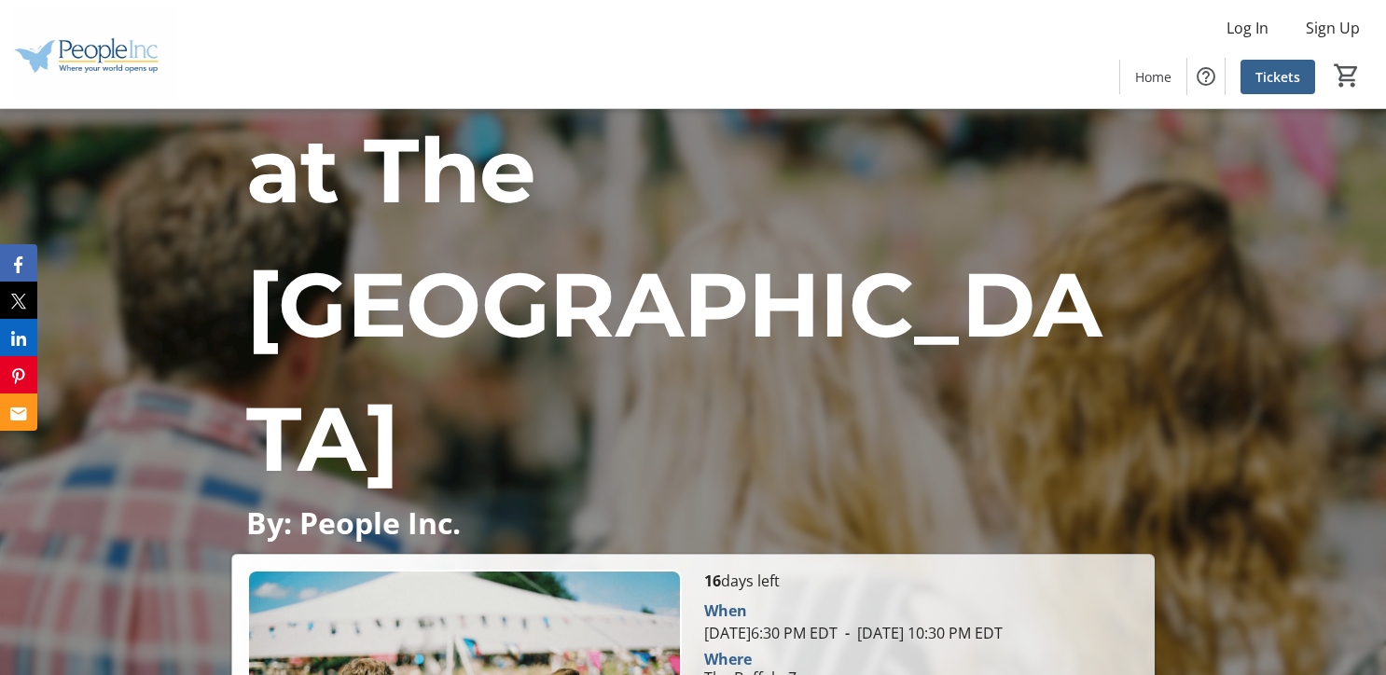
scroll to position [241, 0]
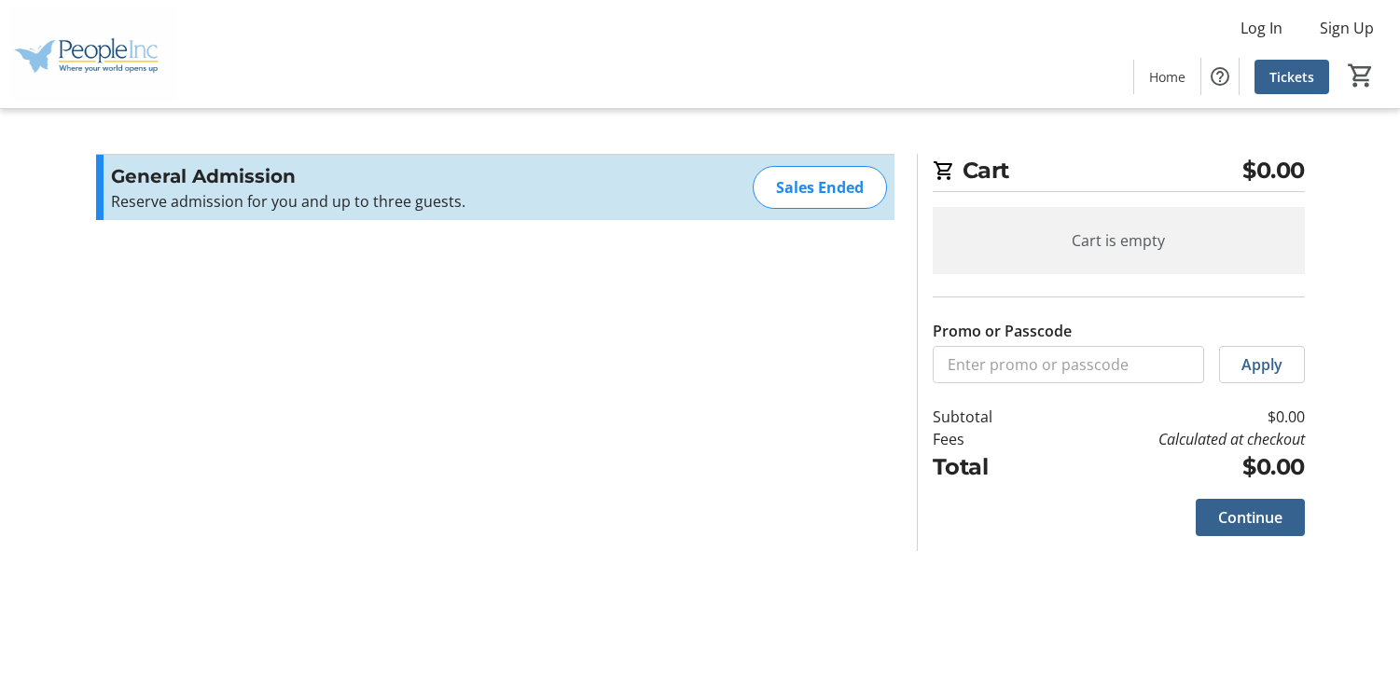
click at [839, 190] on div "Sales Ended" at bounding box center [820, 187] width 134 height 43
click at [1256, 524] on span "Continue" at bounding box center [1250, 518] width 64 height 22
click at [1171, 221] on div "Cart is empty" at bounding box center [1119, 240] width 372 height 67
click at [1297, 80] on span "Tickets" at bounding box center [1292, 77] width 45 height 20
click at [753, 209] on div "General Admission Reserve admission for you and up to three guests. Read more R…" at bounding box center [495, 187] width 799 height 65
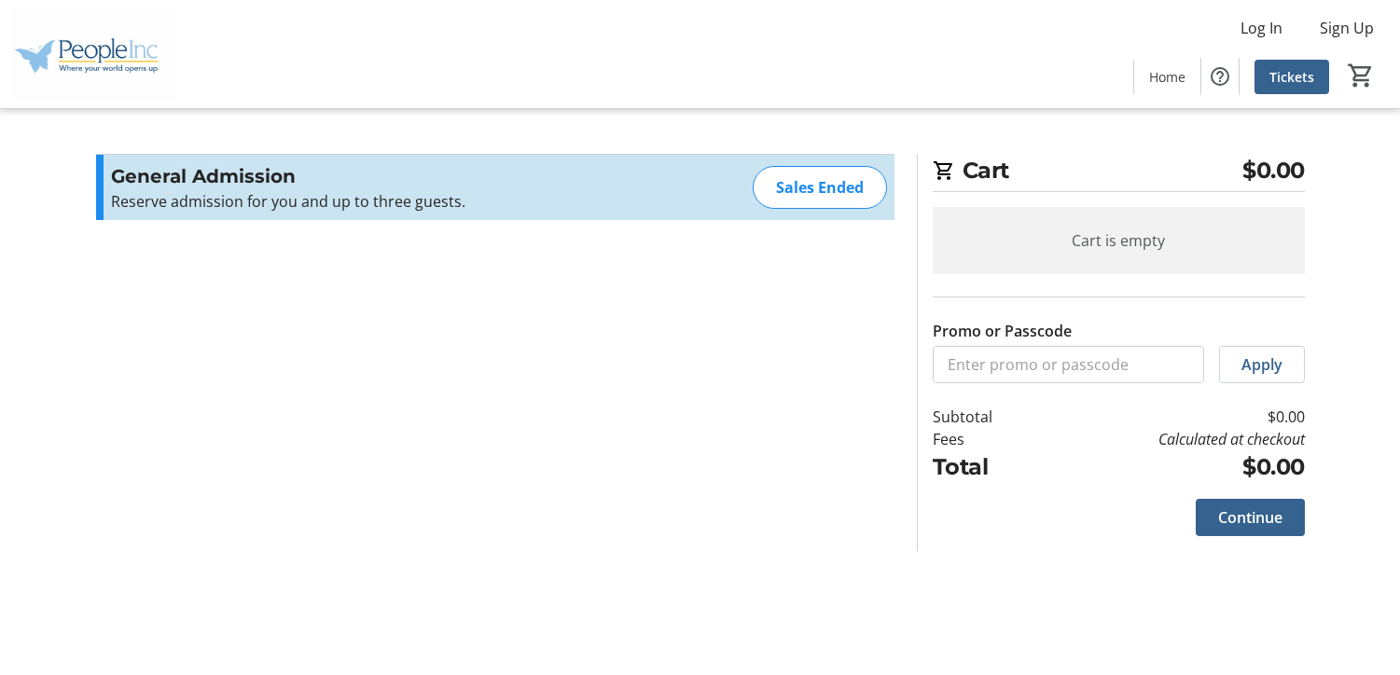
click at [793, 190] on div "Sales Ended" at bounding box center [820, 187] width 134 height 43
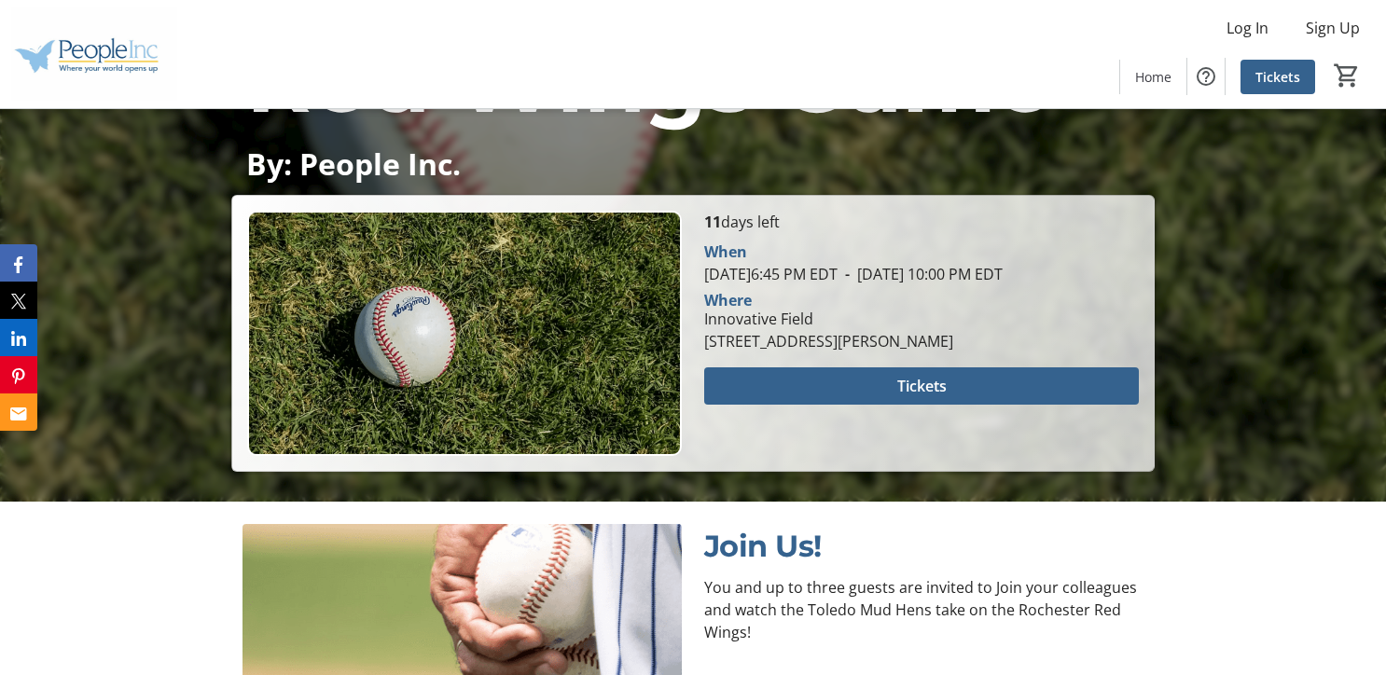
scroll to position [373, 0]
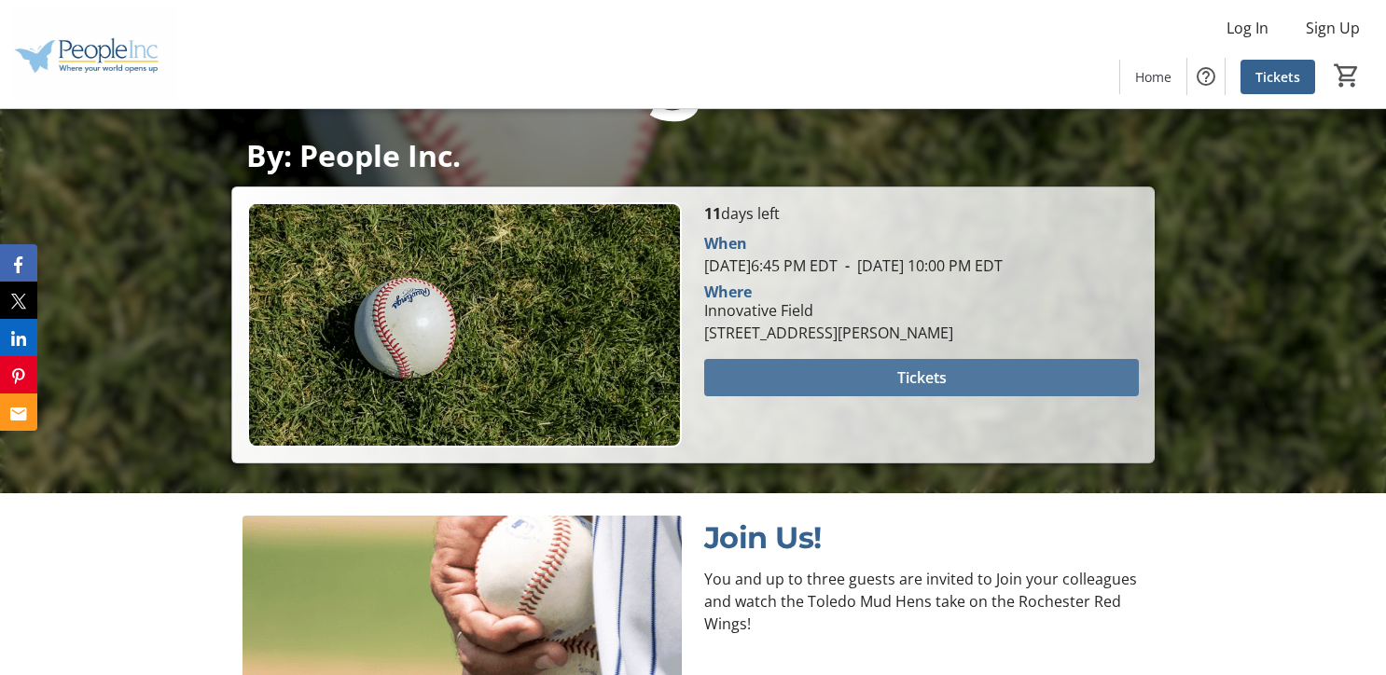
click at [865, 400] on span at bounding box center [921, 377] width 435 height 45
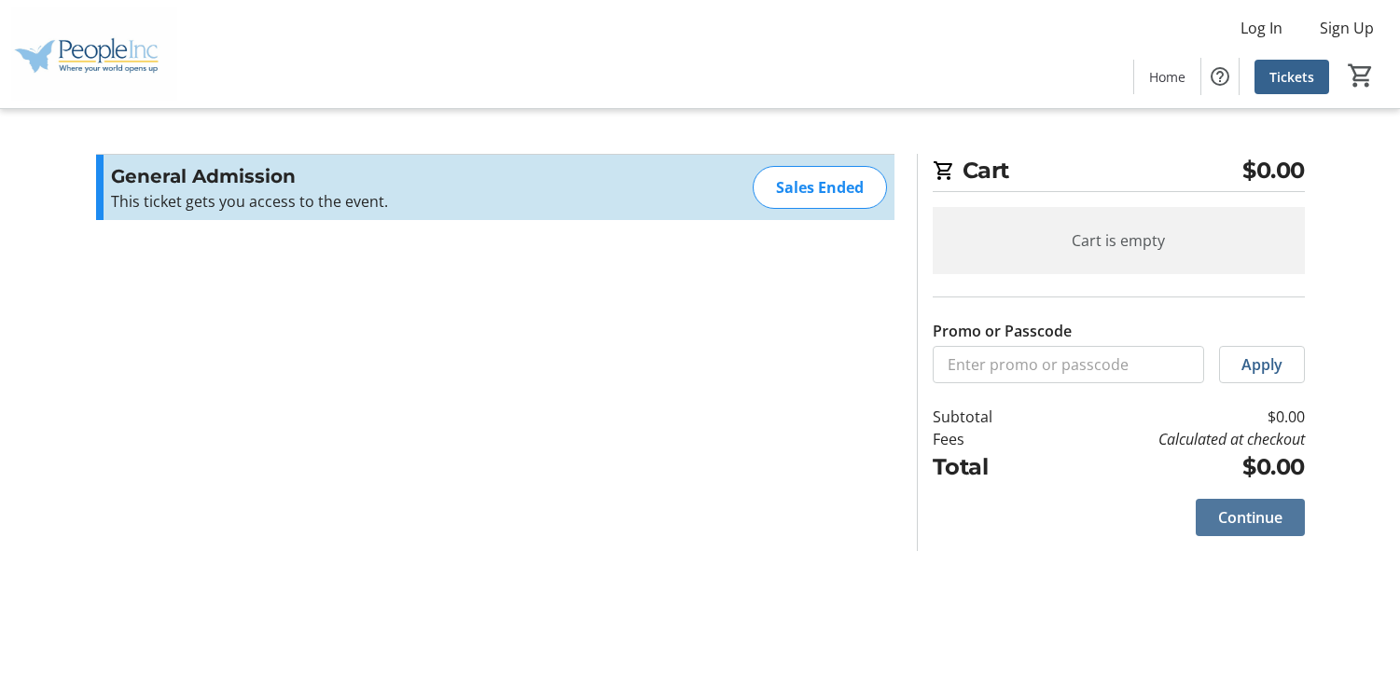
click at [1249, 513] on span "Continue" at bounding box center [1250, 518] width 64 height 22
click at [832, 194] on div "Sales Ended" at bounding box center [820, 187] width 134 height 43
